Goal: Task Accomplishment & Management: Manage account settings

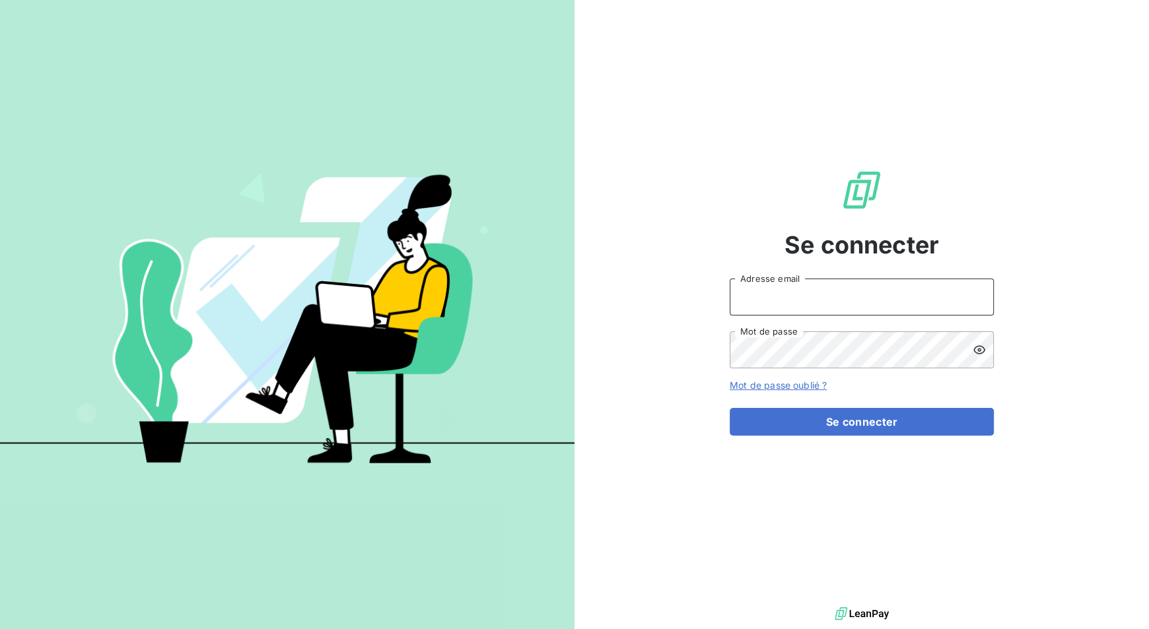
click at [788, 307] on input "Adresse email" at bounding box center [862, 297] width 264 height 37
type input "[PERSON_NAME][EMAIL_ADDRESS][DOMAIN_NAME]"
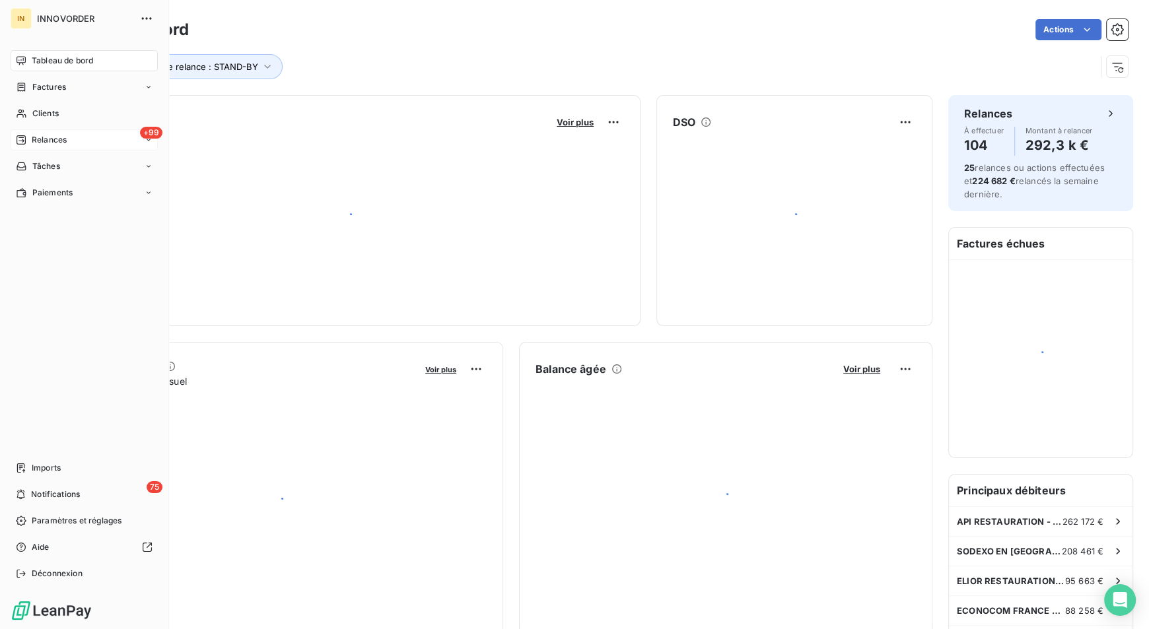
click at [52, 141] on span "Relances" at bounding box center [49, 140] width 35 height 12
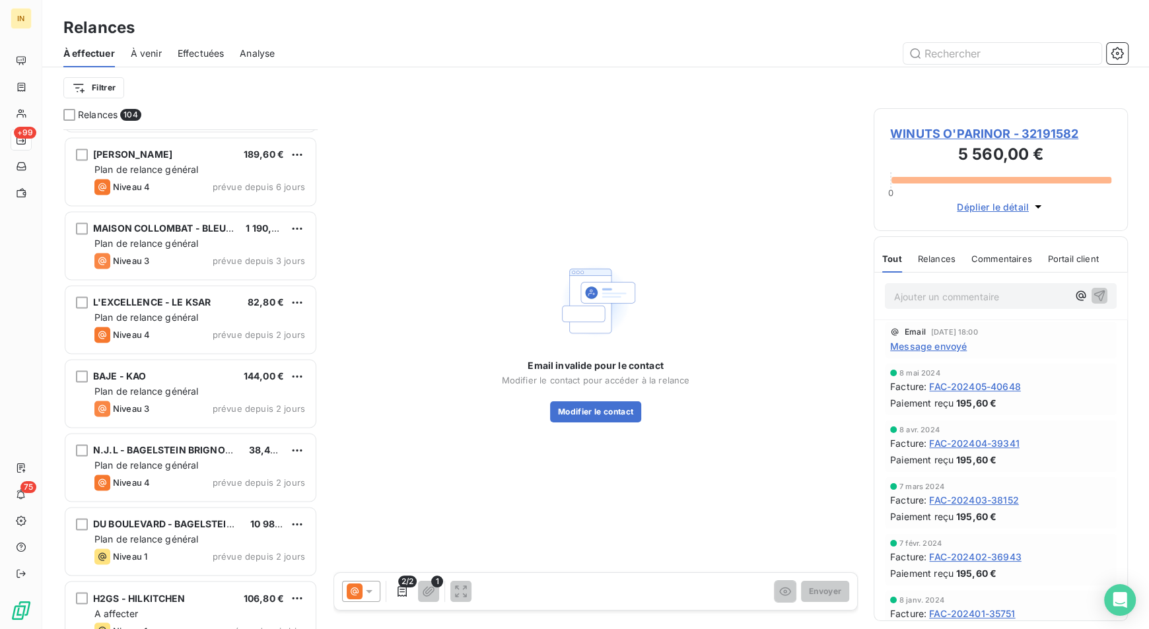
scroll to position [7192, 0]
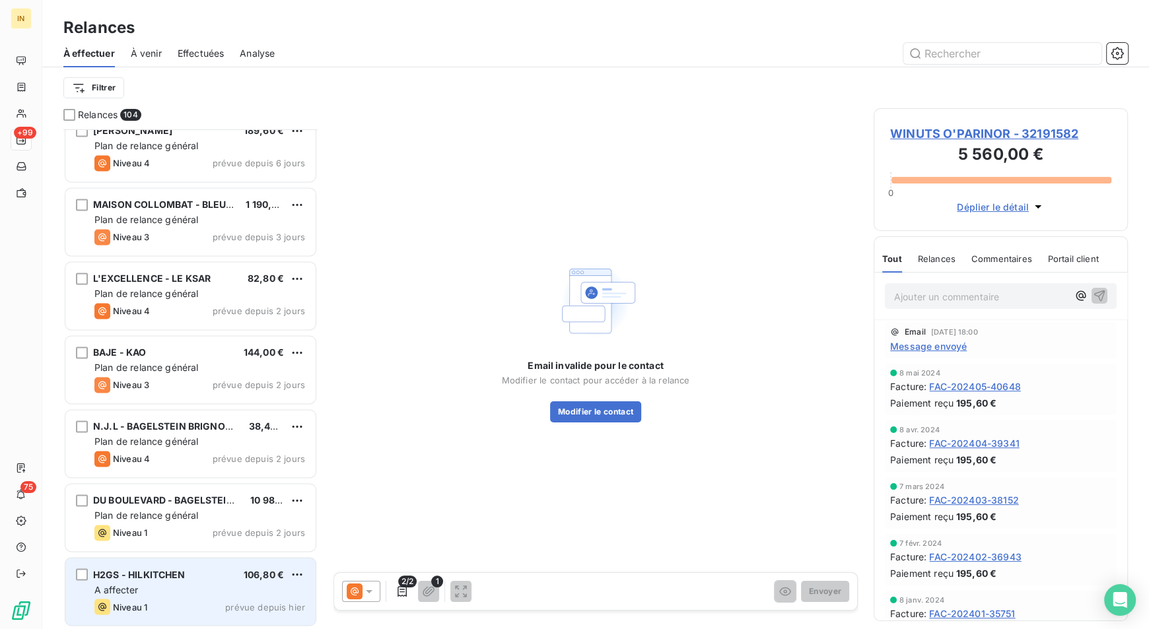
click at [189, 573] on div "H2GS - HILKITCHEN 106,80 €" at bounding box center [199, 575] width 211 height 12
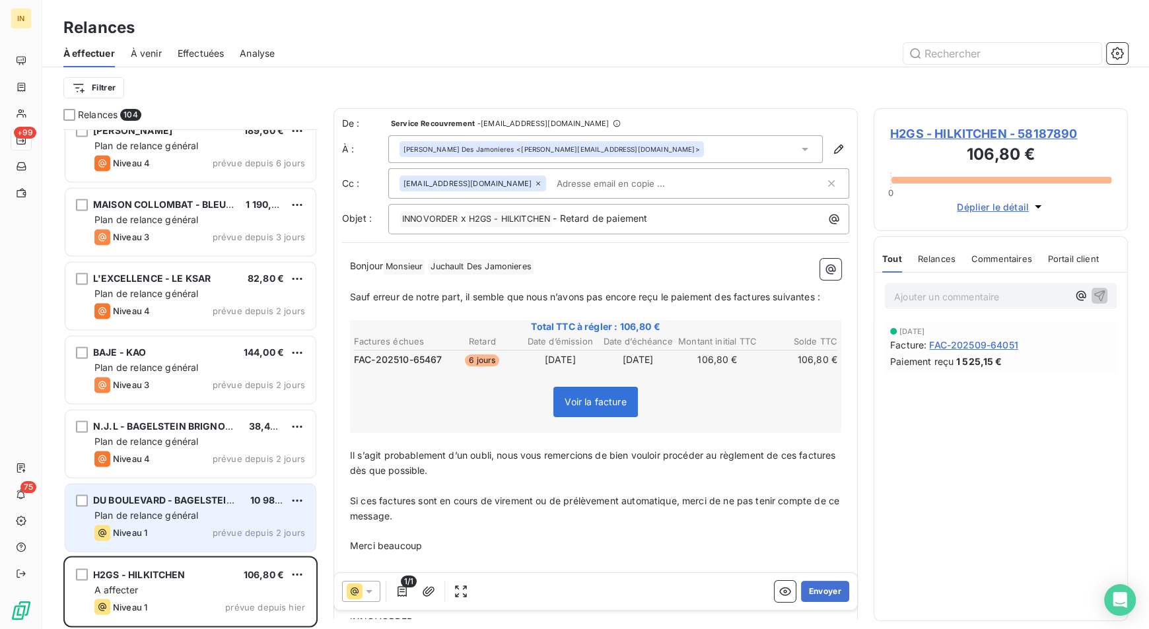
click at [200, 530] on div "Niveau 1 prévue depuis 2 jours" at bounding box center [199, 533] width 211 height 16
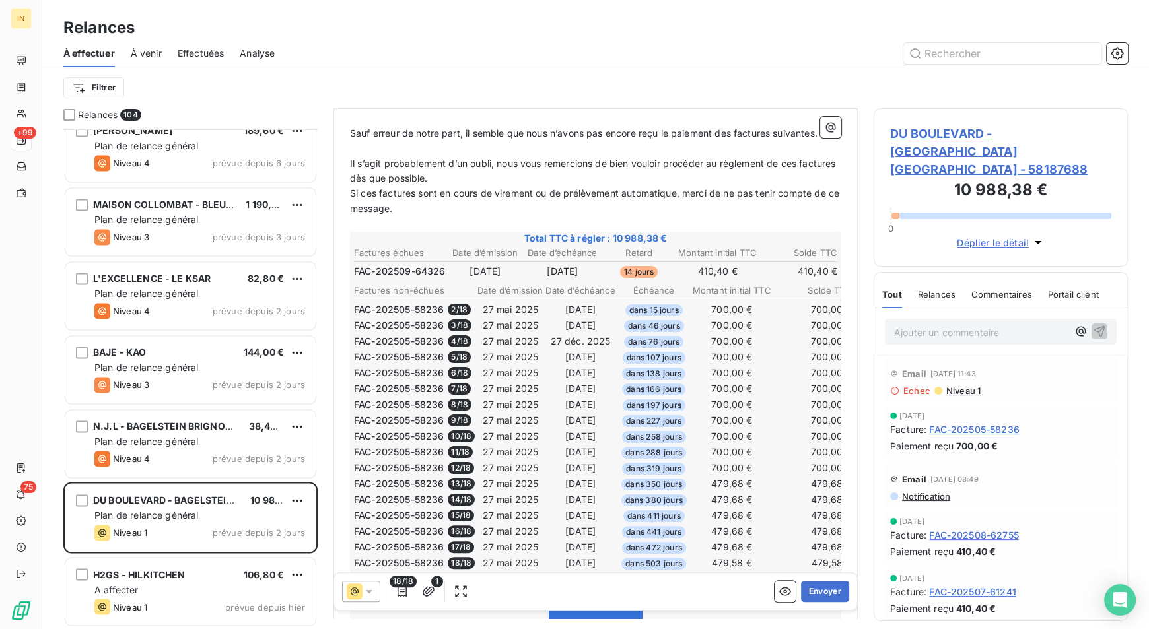
scroll to position [209, 0]
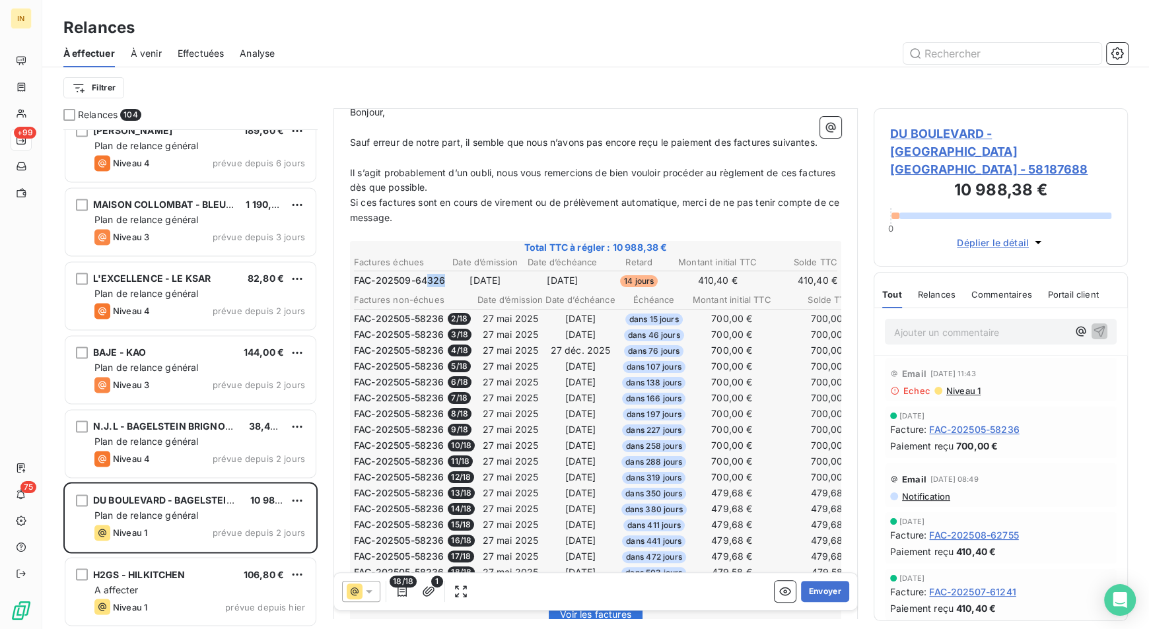
drag, startPoint x: 425, startPoint y: 292, endPoint x: 444, endPoint y: 291, distance: 19.9
click at [444, 287] on span "FAC-202509-64326" at bounding box center [399, 280] width 91 height 13
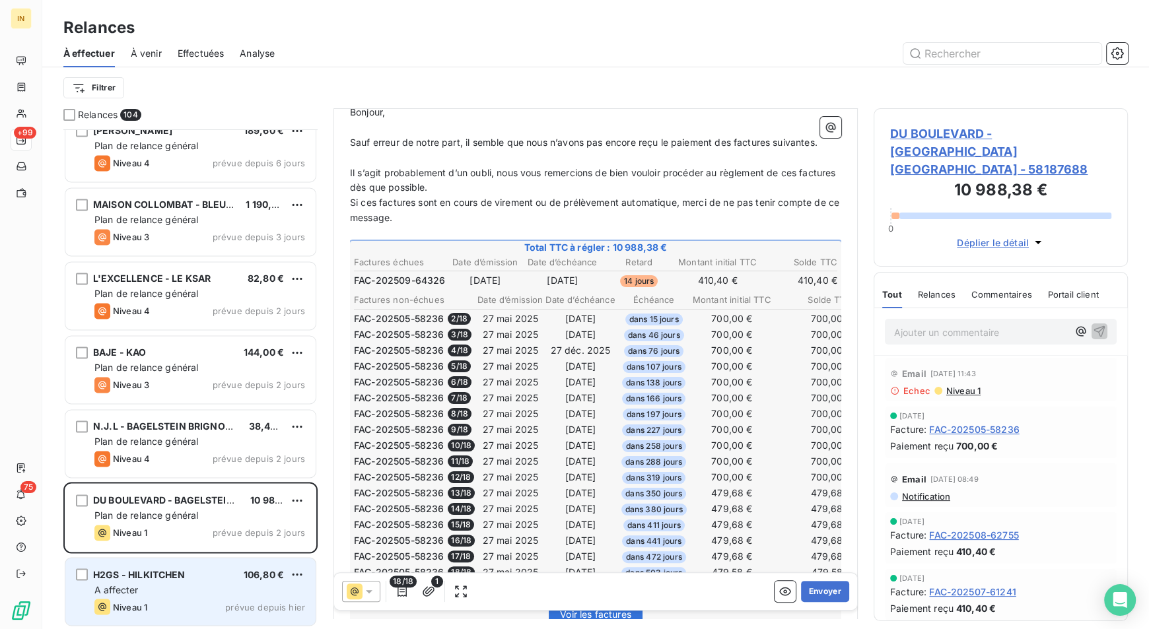
click at [188, 606] on div "Niveau 1 prévue depuis hier" at bounding box center [199, 607] width 211 height 16
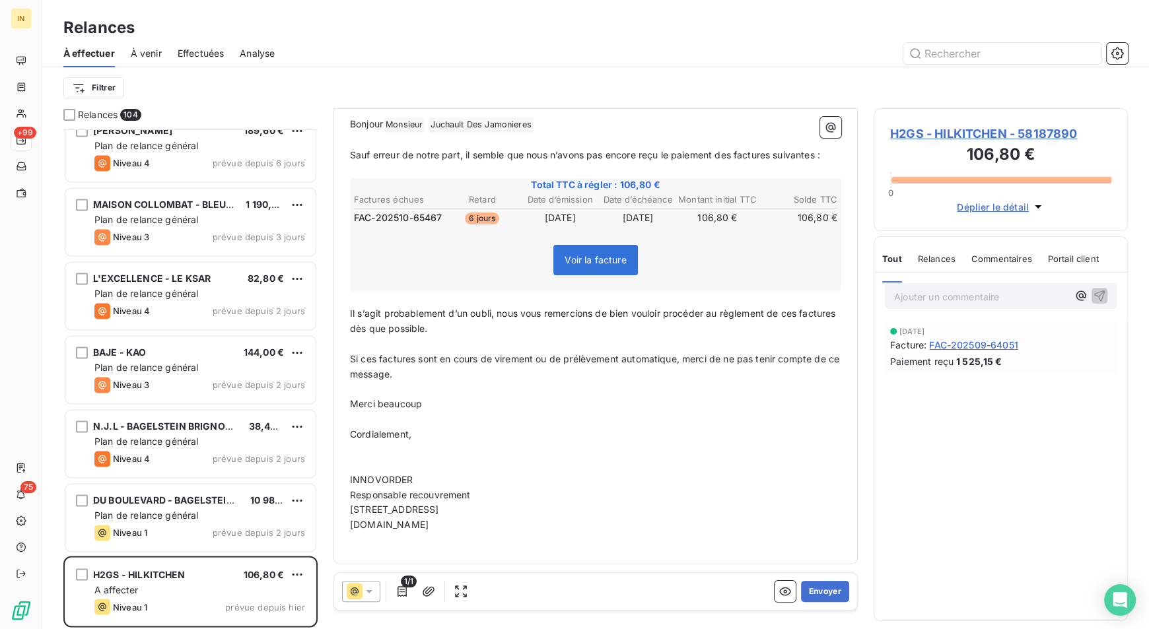
scroll to position [141, 0]
click at [1024, 133] on span "H2GS - HILKITCHEN - 58187890" at bounding box center [1000, 134] width 221 height 18
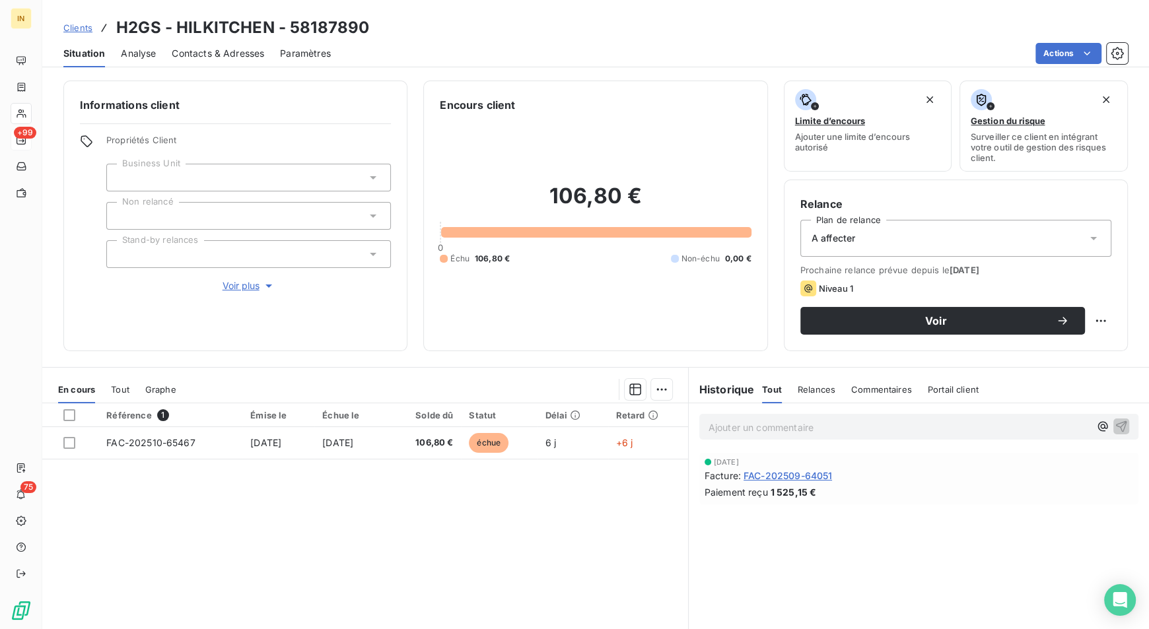
click at [874, 240] on div "A affecter" at bounding box center [955, 238] width 311 height 37
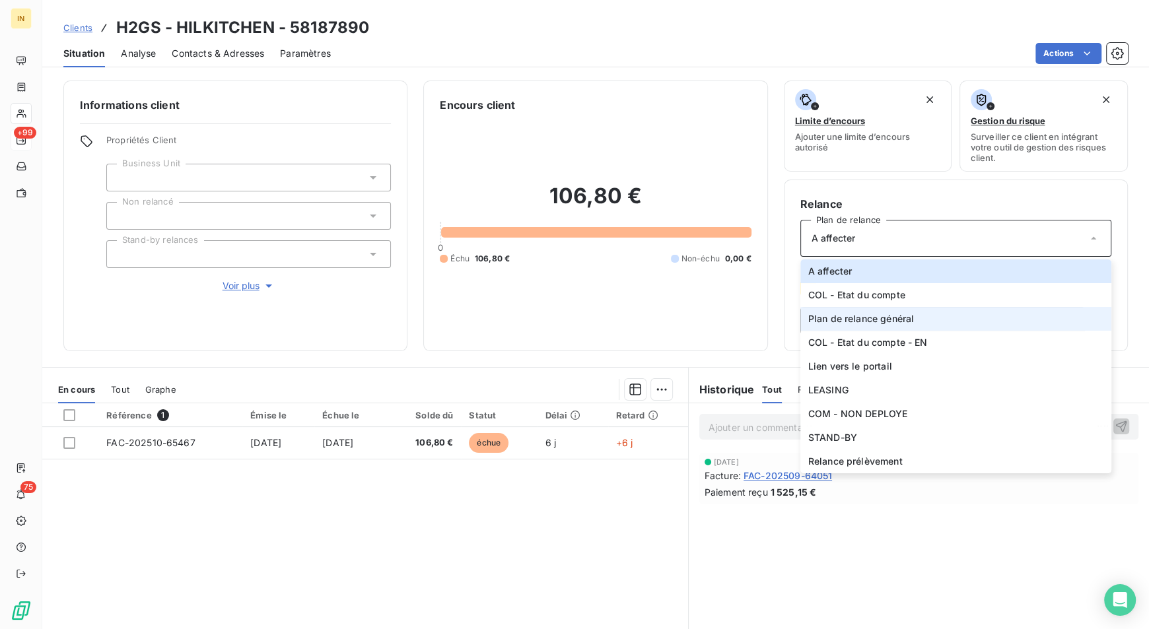
click at [858, 318] on span "Plan de relance général" at bounding box center [861, 318] width 106 height 13
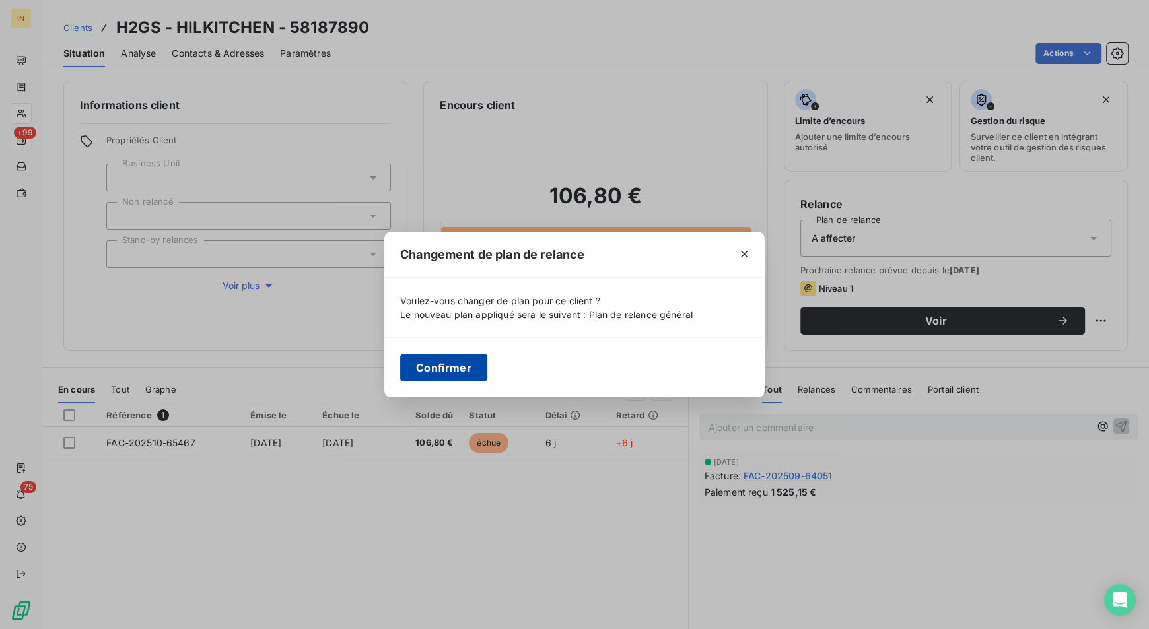
click at [436, 375] on button "Confirmer" at bounding box center [443, 368] width 87 height 28
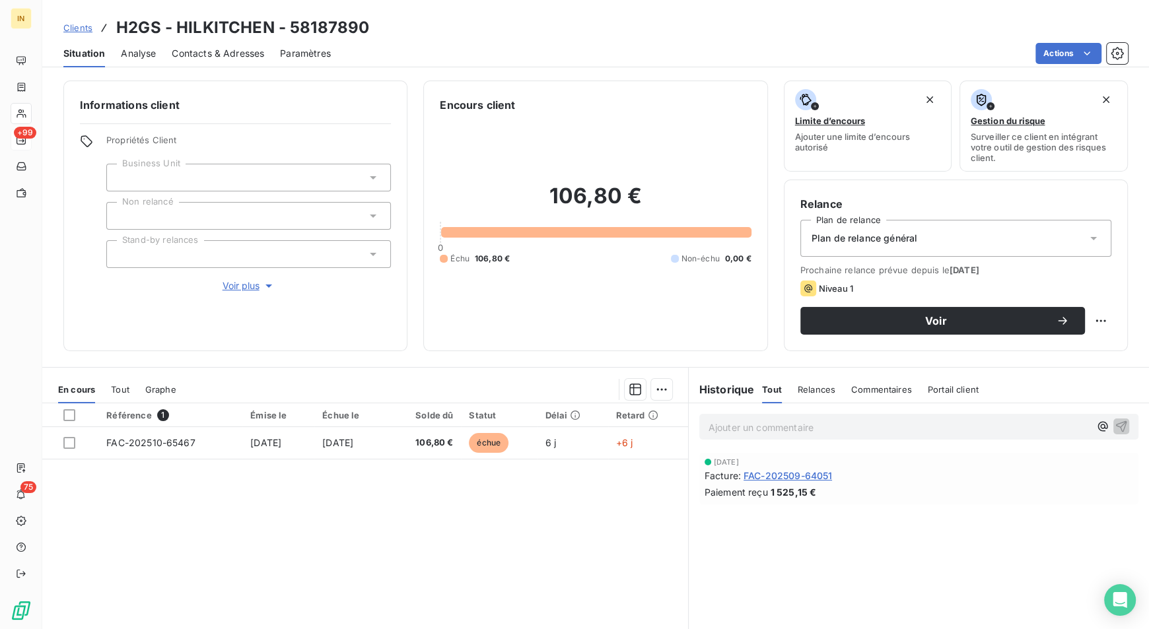
click at [211, 175] on div at bounding box center [248, 178] width 285 height 28
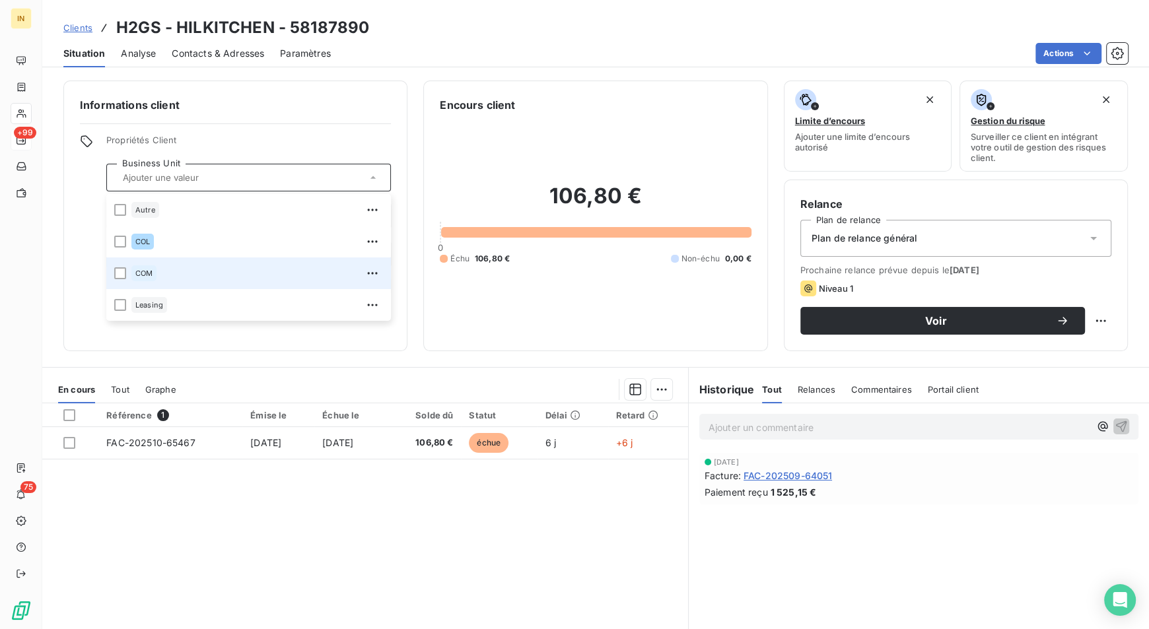
click at [201, 265] on div "COM" at bounding box center [257, 273] width 252 height 21
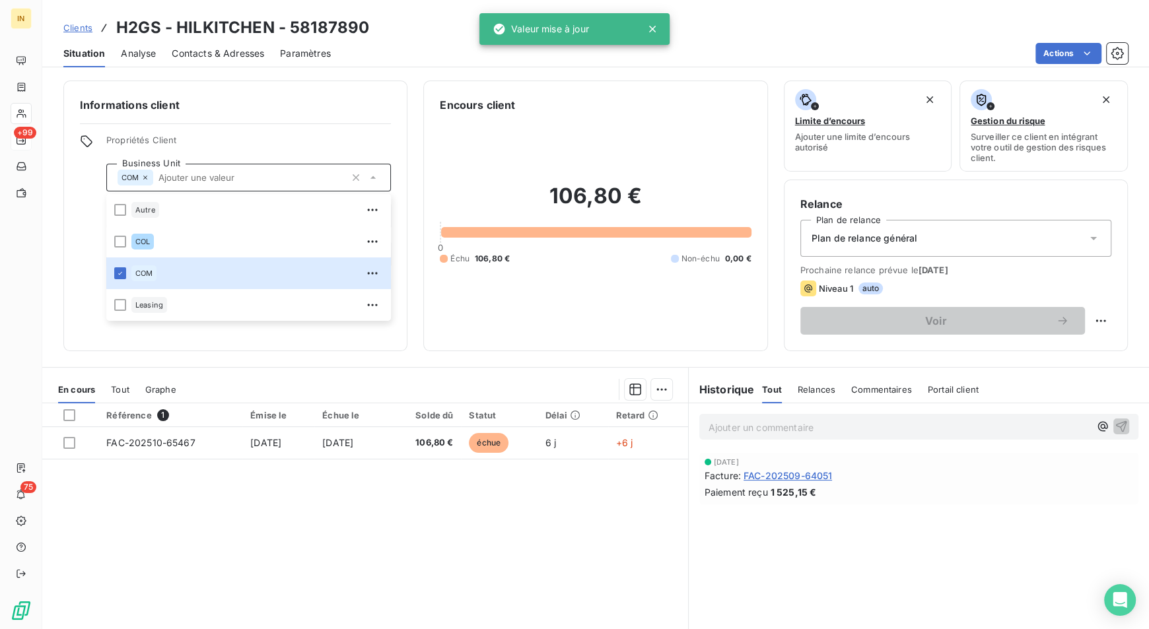
click at [426, 341] on div "Encours client 106,80 € 0 Échu 106,80 € Non-échu 0,00 €" at bounding box center [595, 216] width 344 height 271
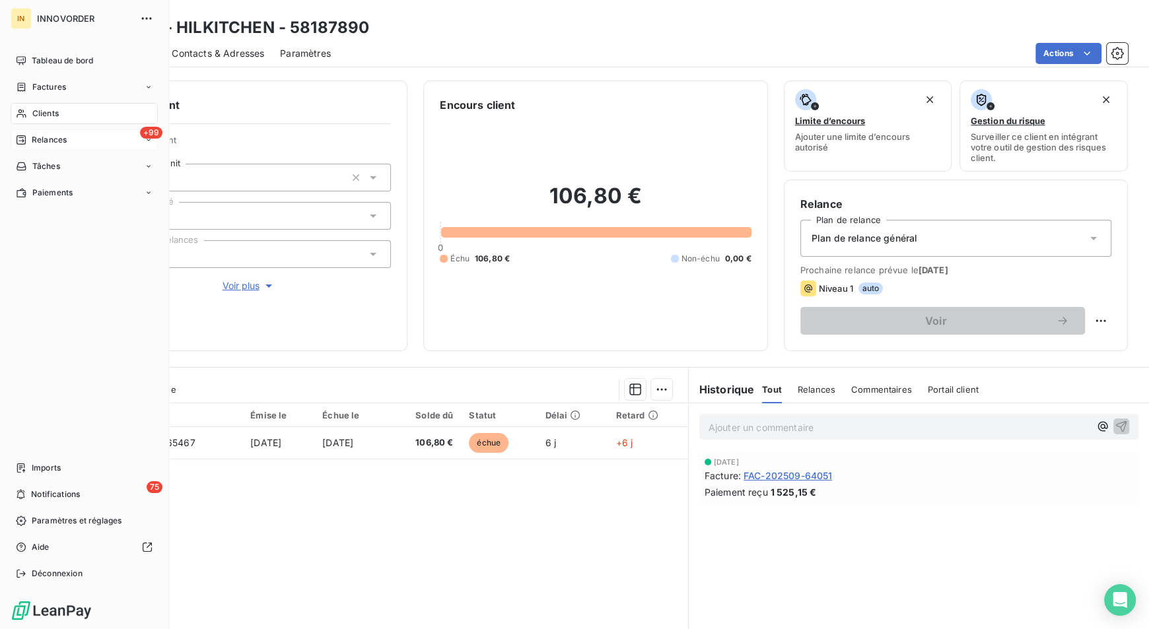
click at [65, 135] on span "Relances" at bounding box center [49, 140] width 35 height 12
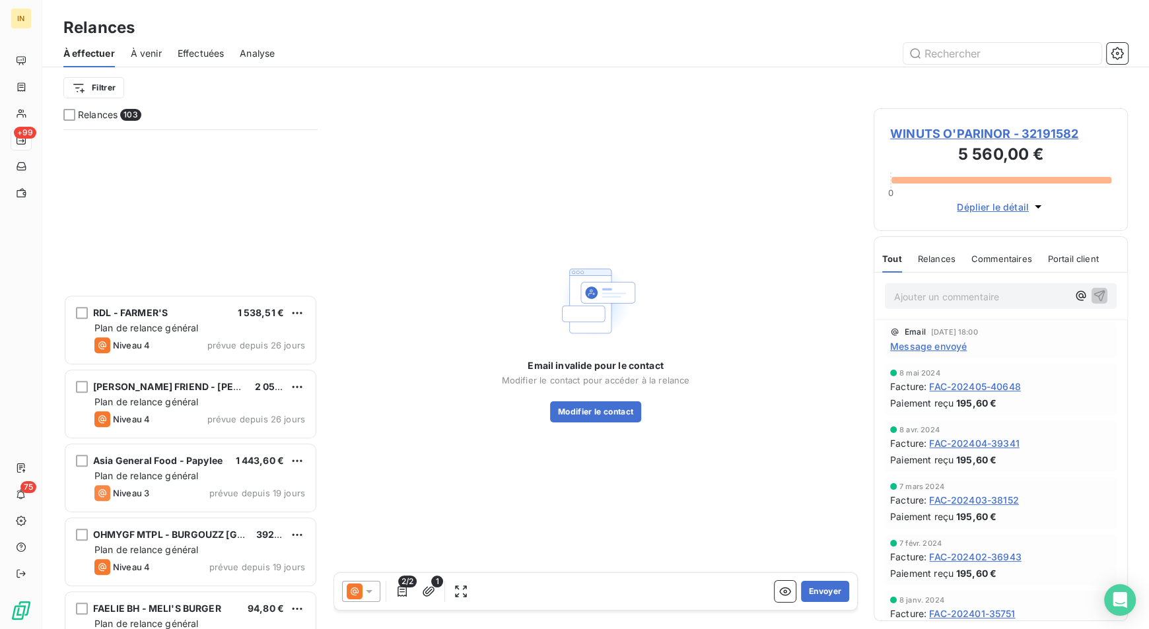
scroll to position [7119, 0]
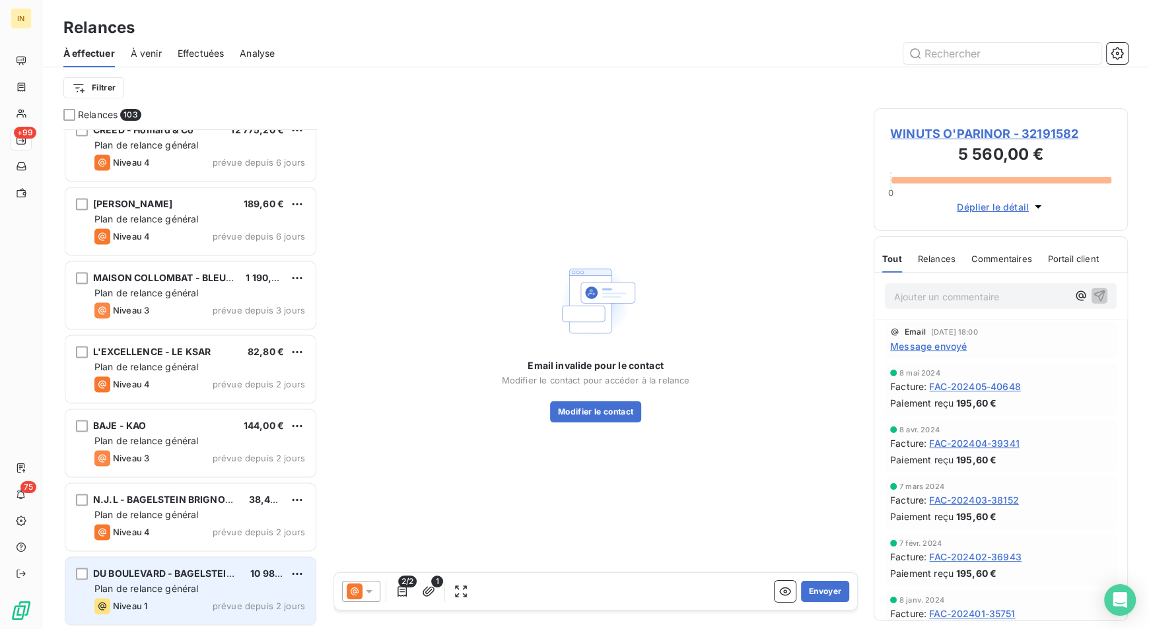
click at [183, 589] on span "Plan de relance général" at bounding box center [146, 588] width 104 height 11
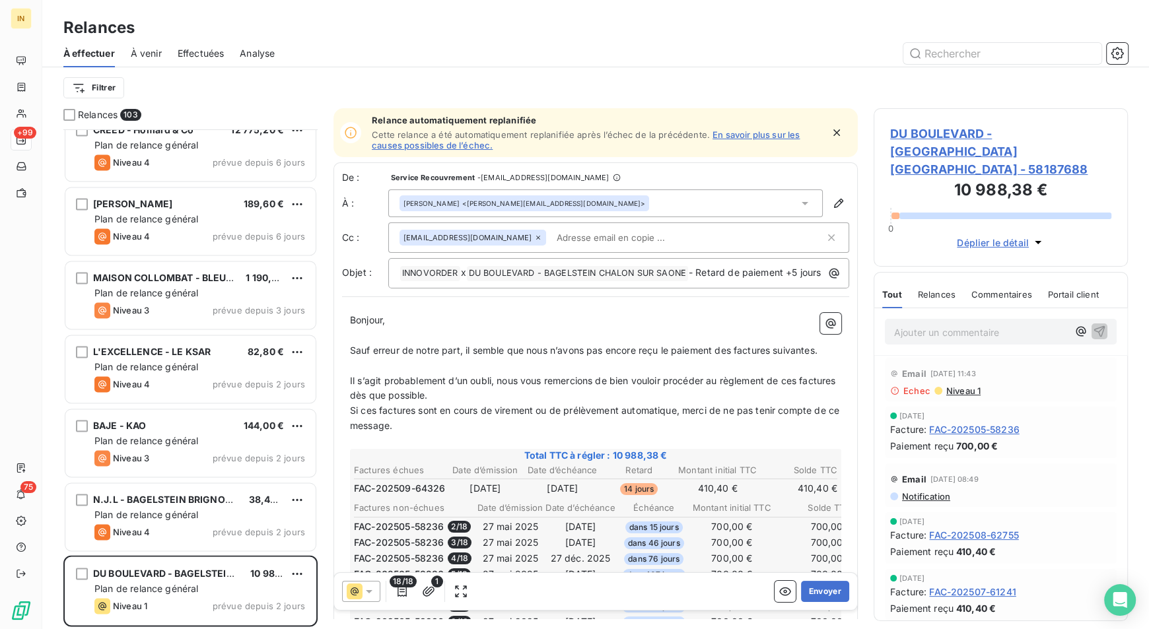
click at [923, 324] on p "Ajouter un commentaire ﻿" at bounding box center [981, 332] width 174 height 17
click at [132, 553] on div "N.J.L - BAGELSTEIN BRIGNOLES 38,40 € Plan de relance général [PERSON_NAME] 4 pr…" at bounding box center [190, 518] width 254 height 74
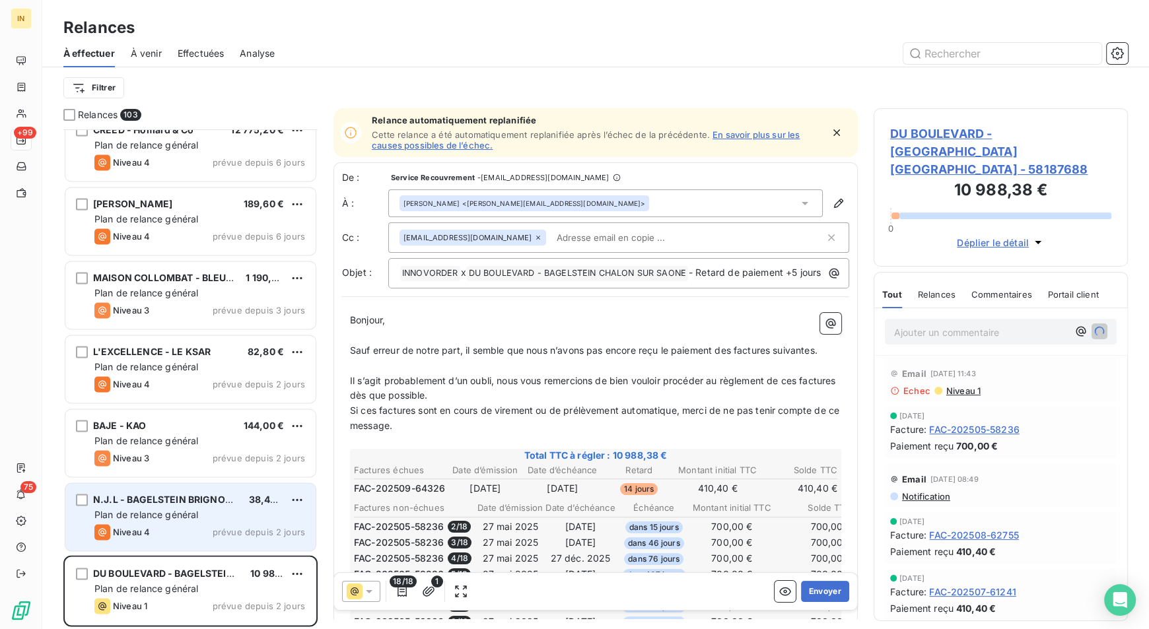
click at [162, 517] on span "Plan de relance général" at bounding box center [146, 514] width 104 height 11
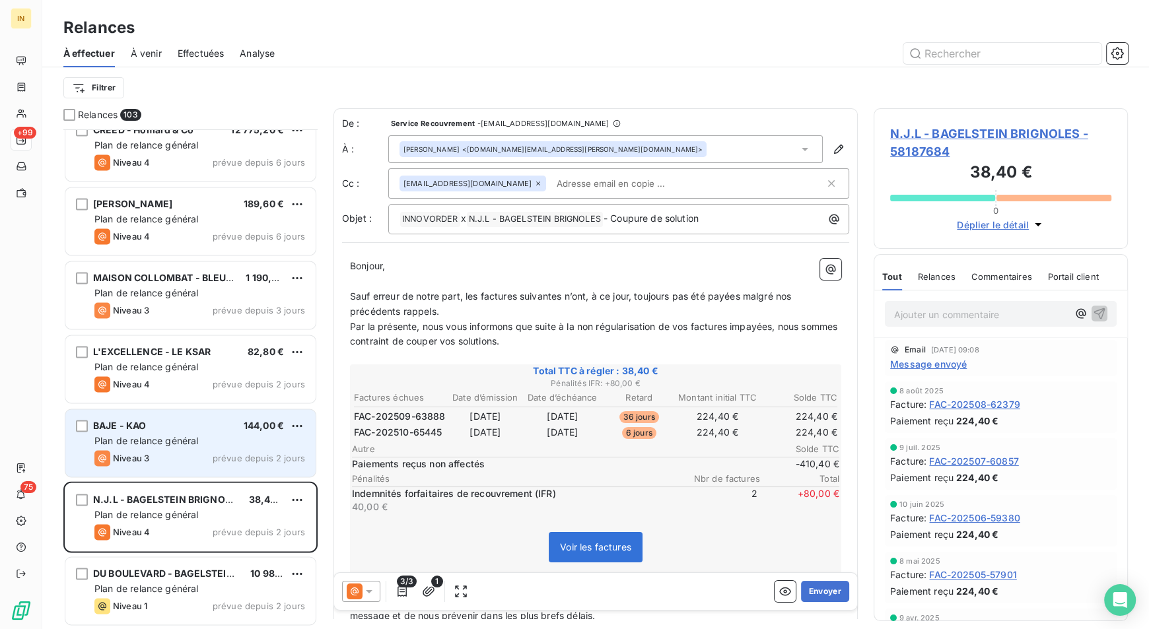
click at [200, 464] on div "Niveau 3 prévue depuis 2 jours" at bounding box center [199, 458] width 211 height 16
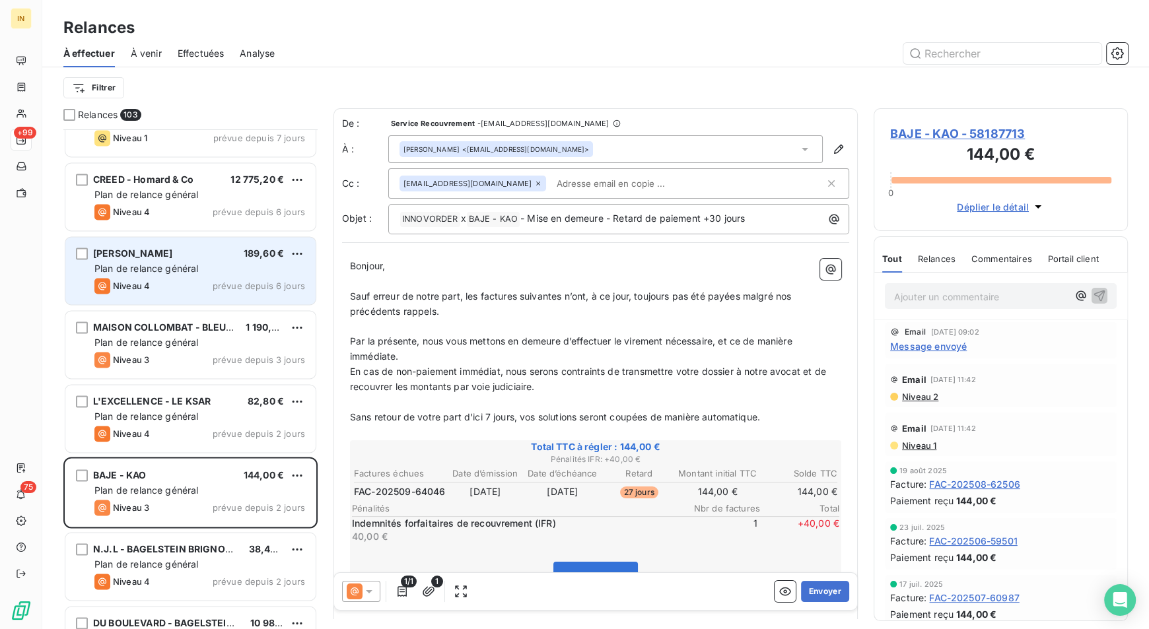
scroll to position [7011, 0]
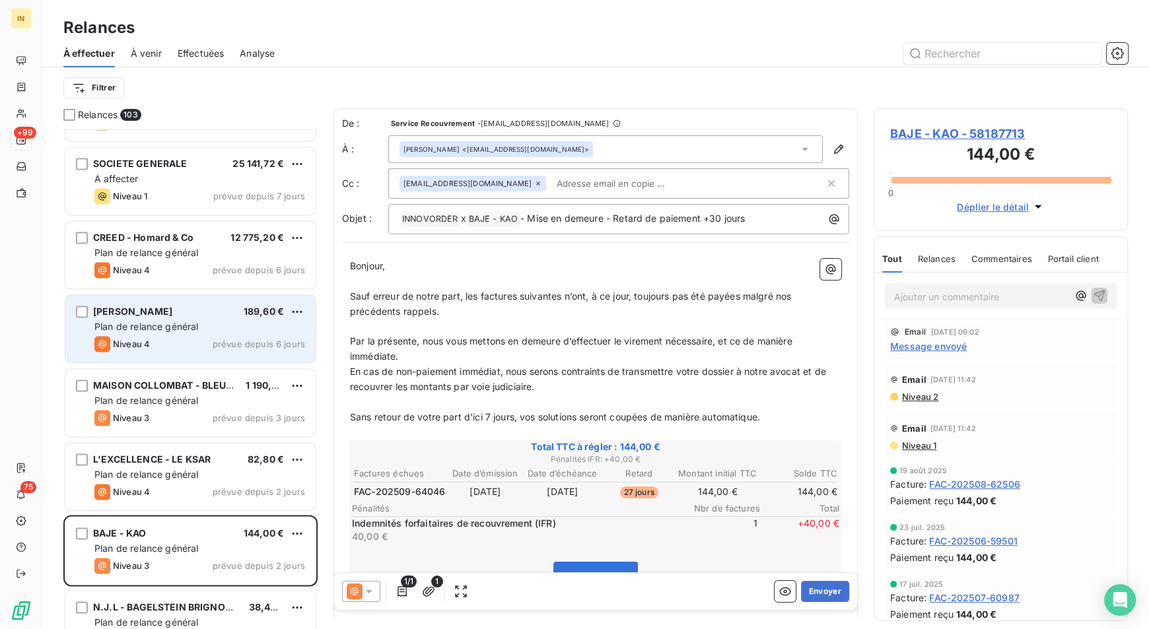
click at [172, 306] on span "[PERSON_NAME]" at bounding box center [132, 311] width 79 height 11
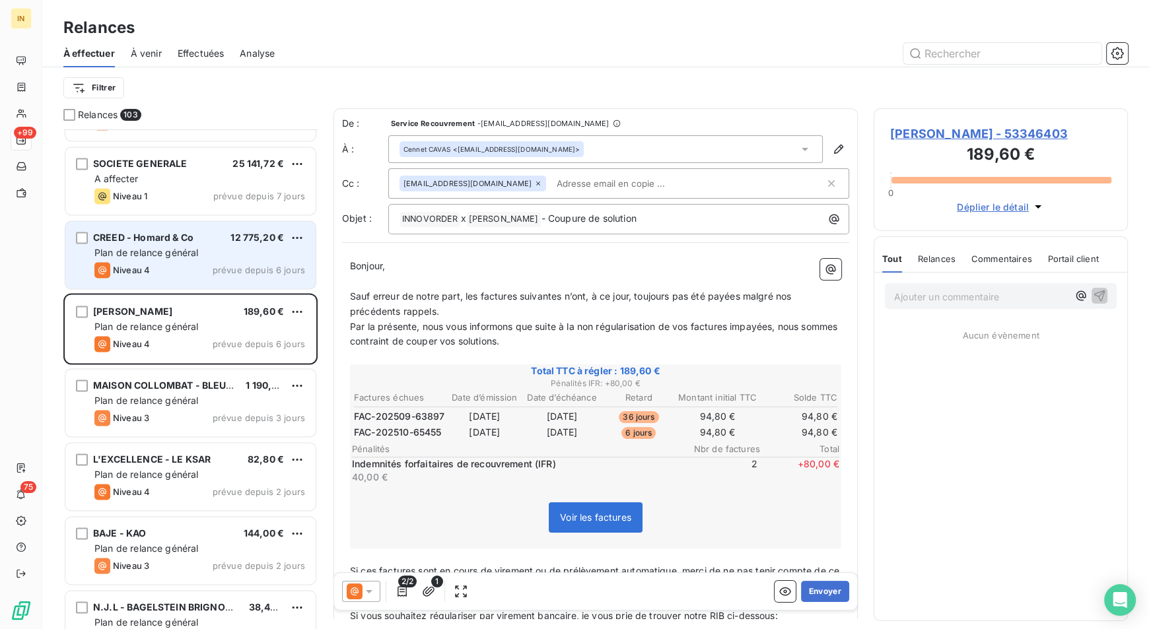
click at [196, 265] on div "Niveau 4 prévue depuis 6 jours" at bounding box center [199, 270] width 211 height 16
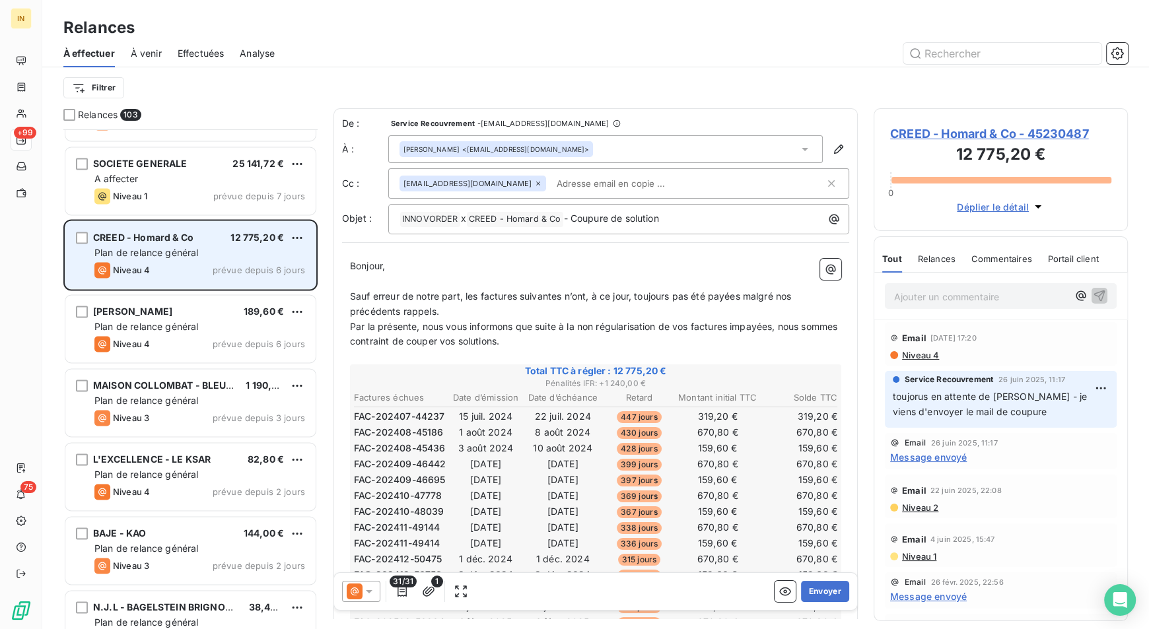
scroll to position [6916, 0]
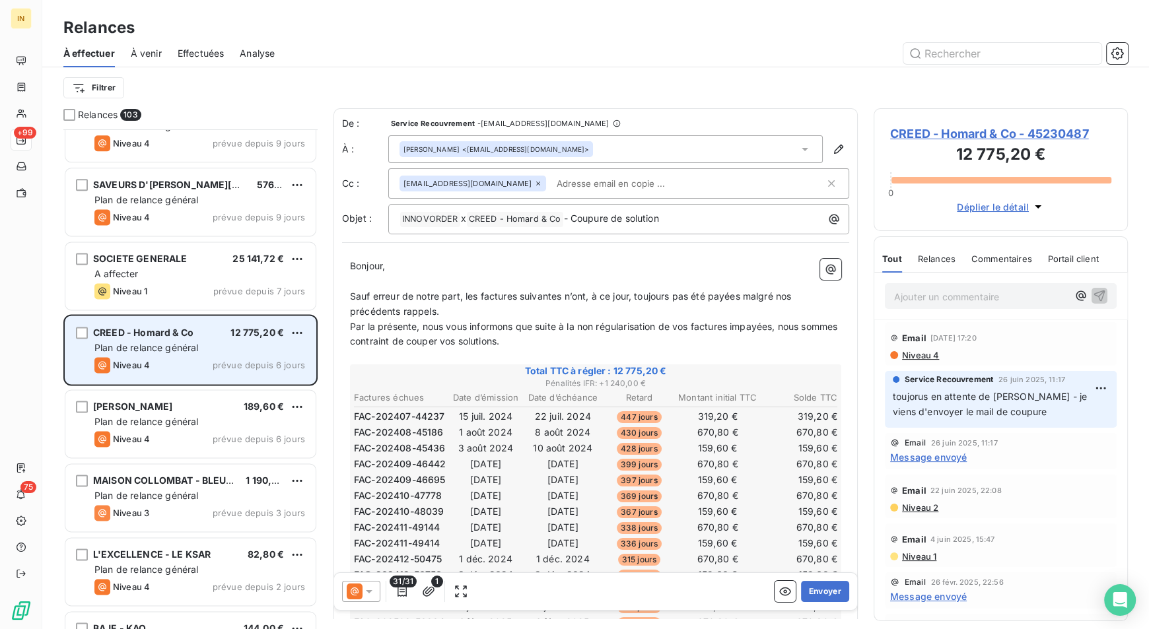
click at [196, 267] on div "A affecter" at bounding box center [199, 273] width 211 height 13
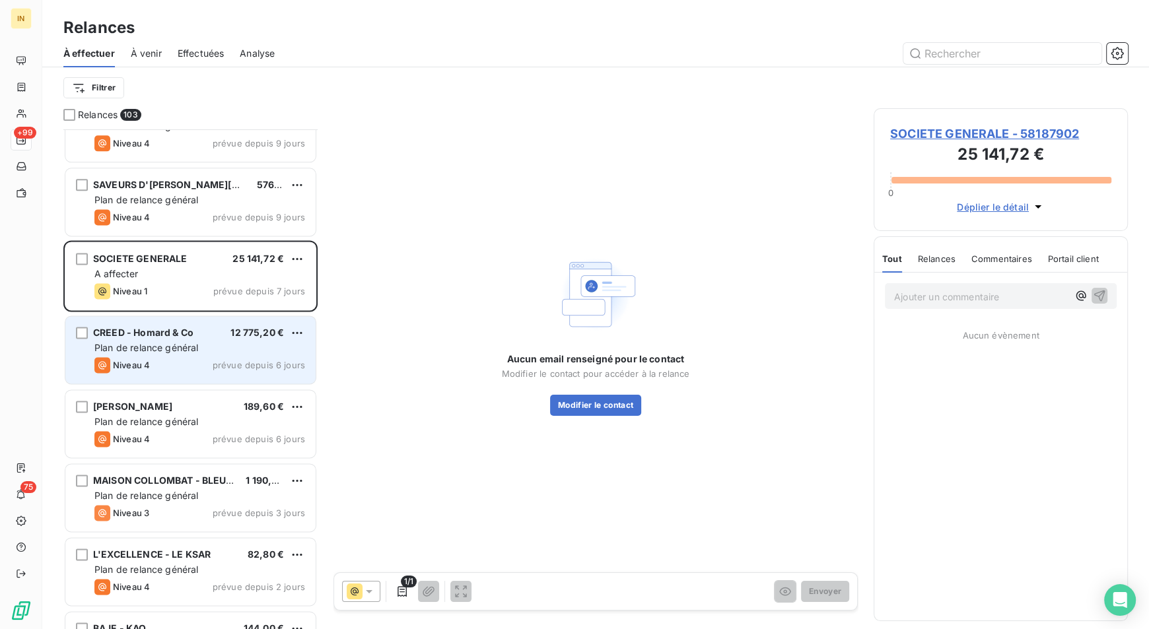
scroll to position [6831, 0]
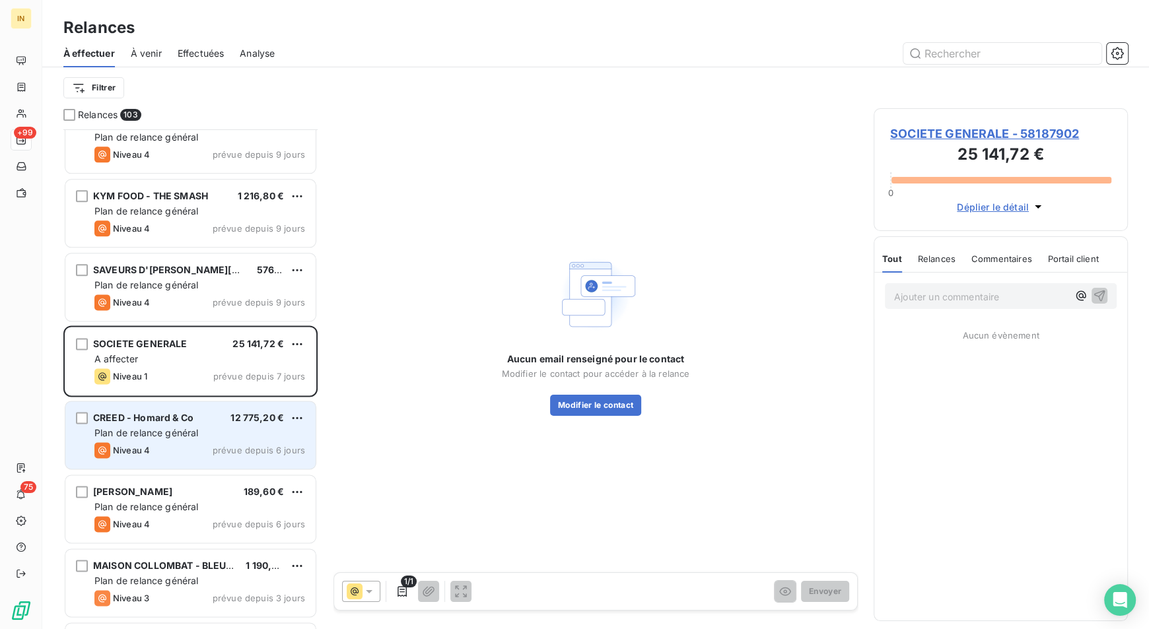
click at [196, 265] on span "SAVEURS D'[PERSON_NAME][GEOGRAPHIC_DATA]" at bounding box center [209, 269] width 233 height 11
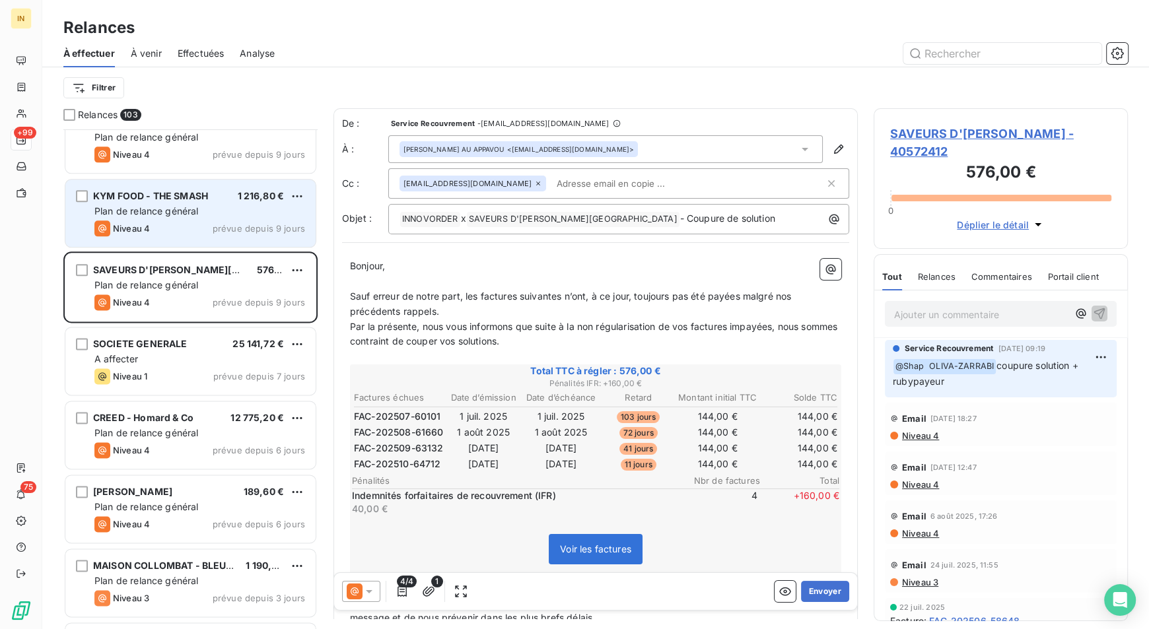
click at [193, 206] on span "Plan de relance général" at bounding box center [146, 210] width 104 height 11
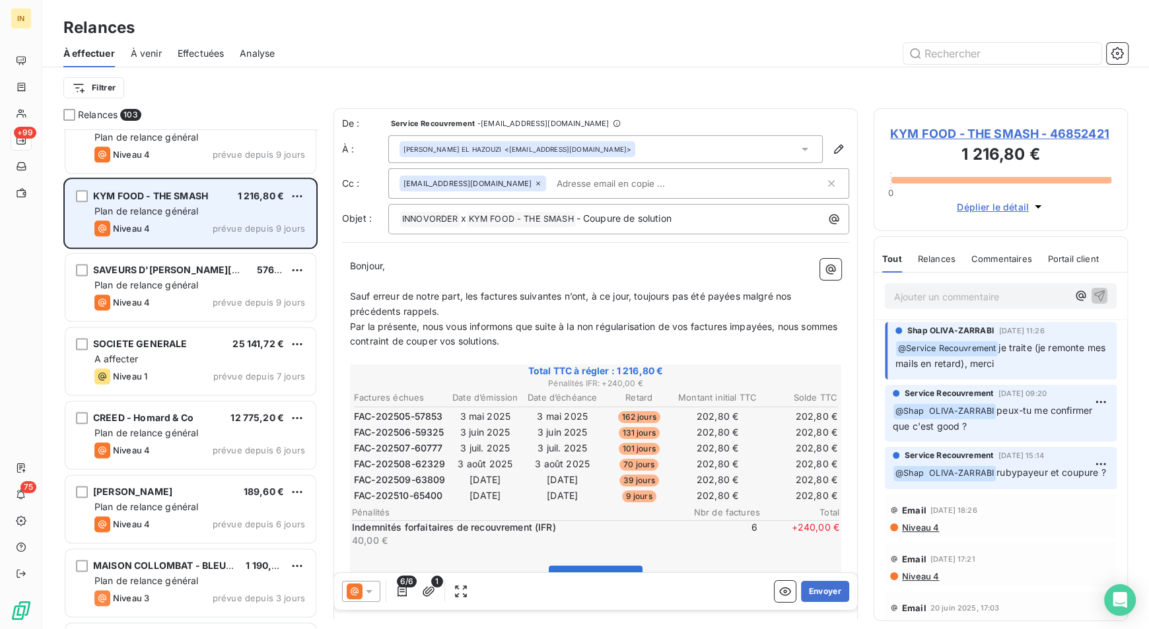
scroll to position [6763, 0]
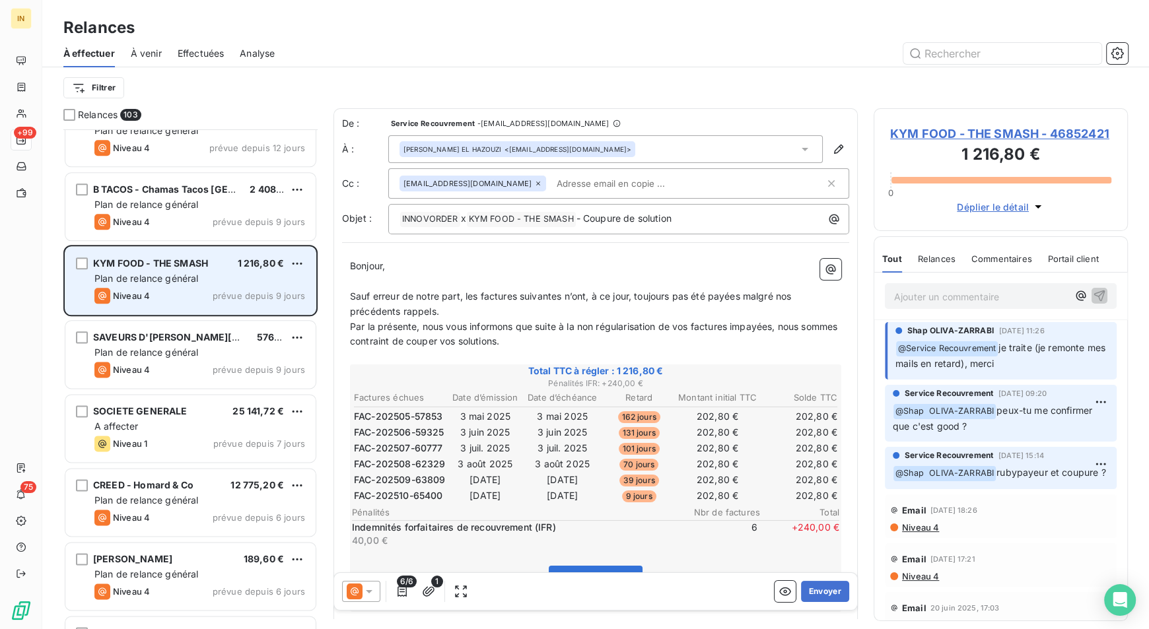
click at [193, 206] on span "Plan de relance général" at bounding box center [146, 204] width 104 height 11
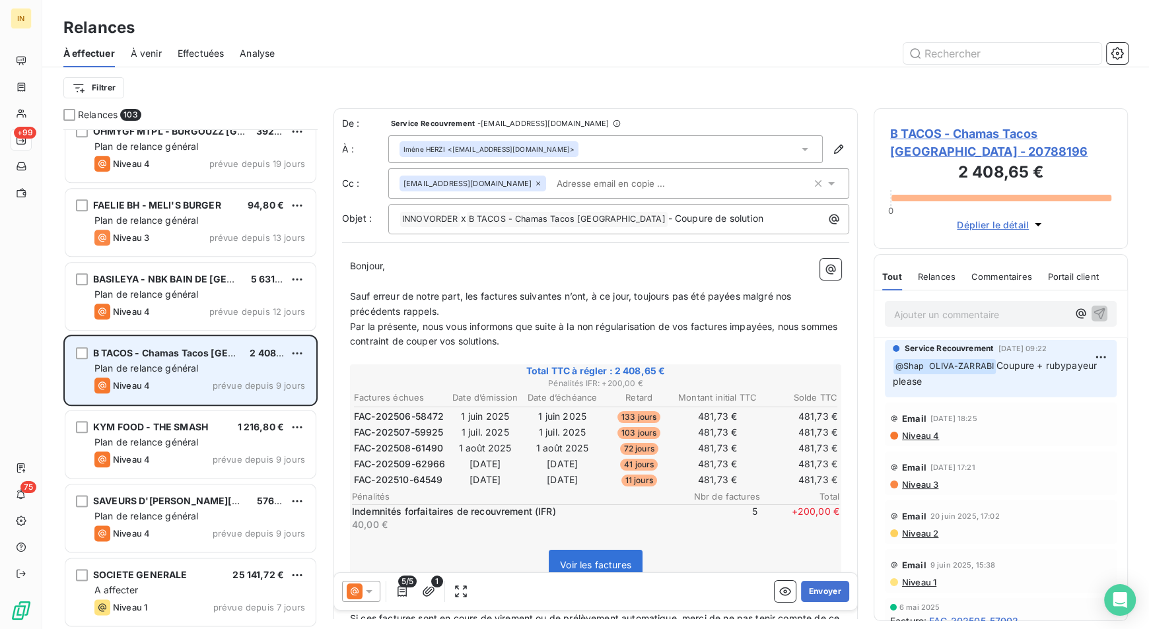
scroll to position [6597, 0]
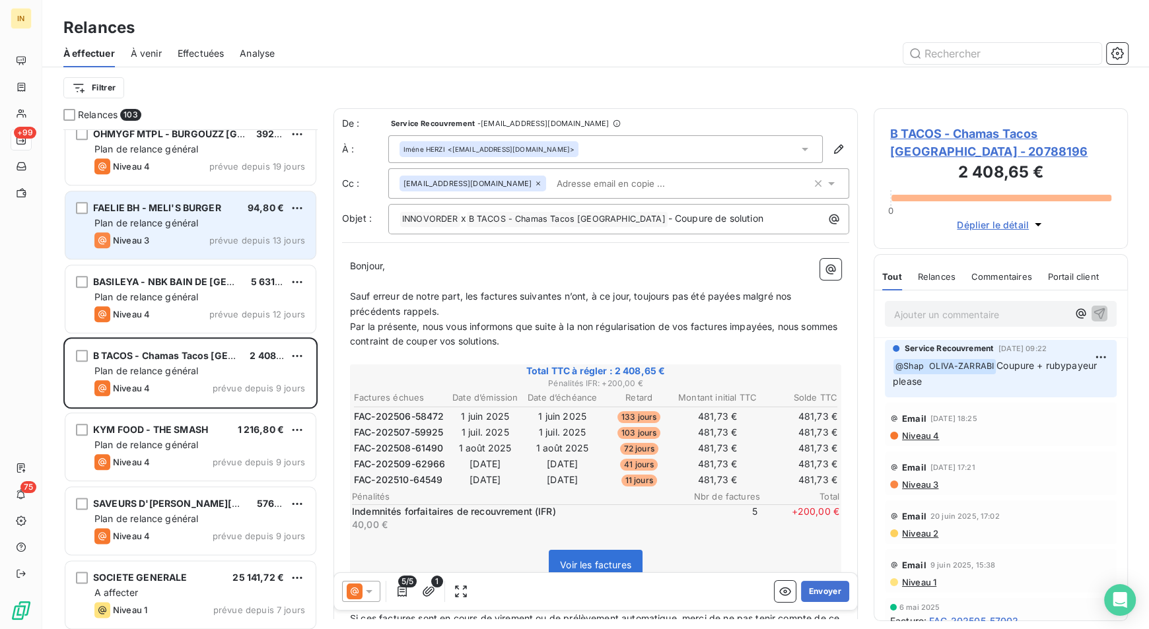
click at [176, 222] on span "Plan de relance général" at bounding box center [146, 222] width 104 height 11
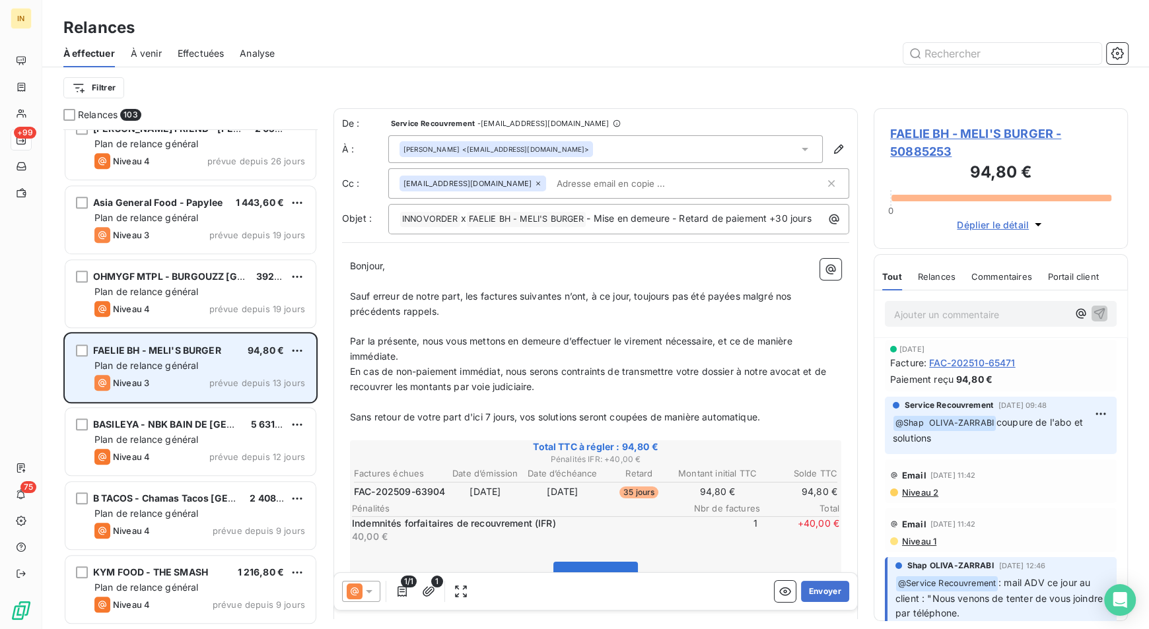
scroll to position [6446, 0]
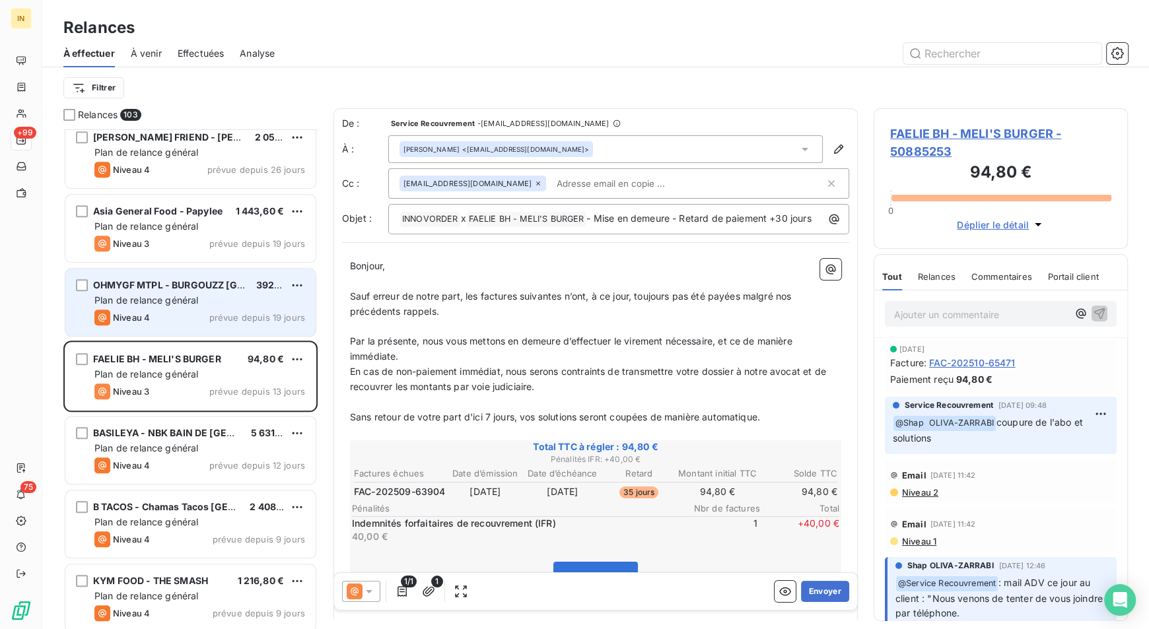
click at [165, 300] on span "Plan de relance général" at bounding box center [146, 300] width 104 height 11
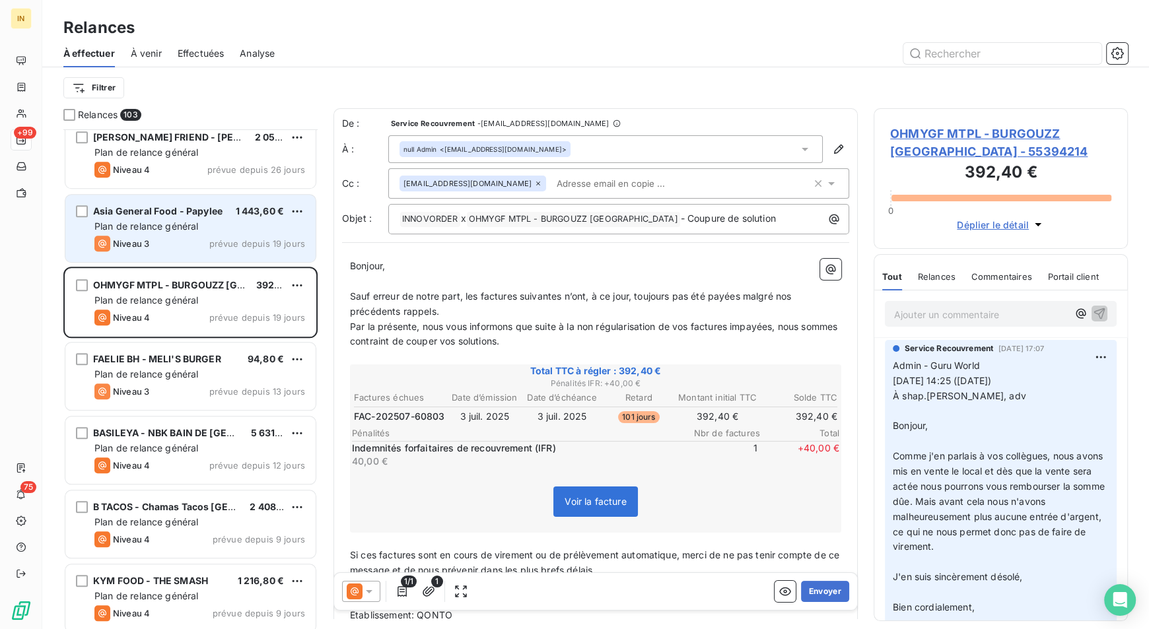
click at [187, 213] on span "Asia General Food - Papylee" at bounding box center [157, 210] width 129 height 11
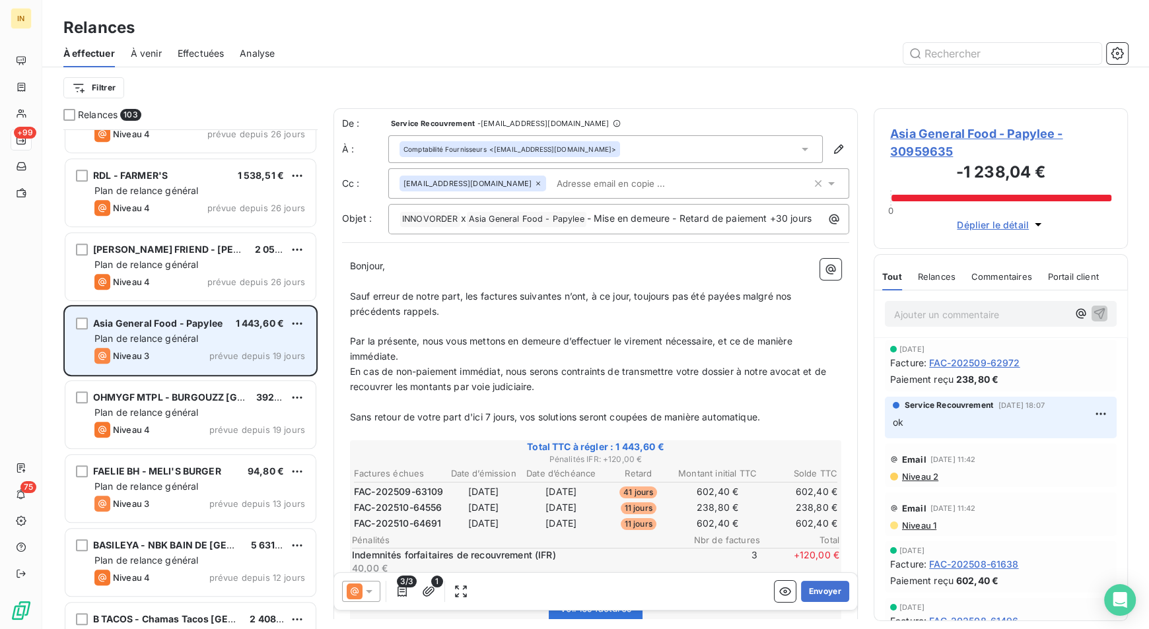
scroll to position [6318, 0]
